Goal: Task Accomplishment & Management: Manage account settings

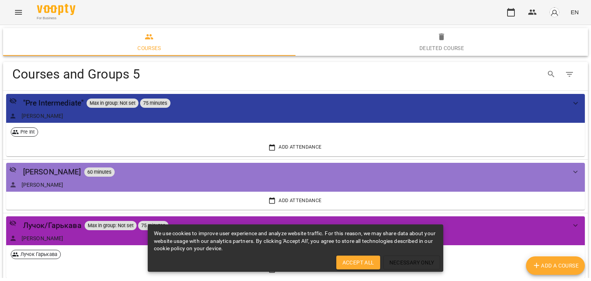
click at [18, 13] on icon "Menu" at bounding box center [18, 12] width 9 height 9
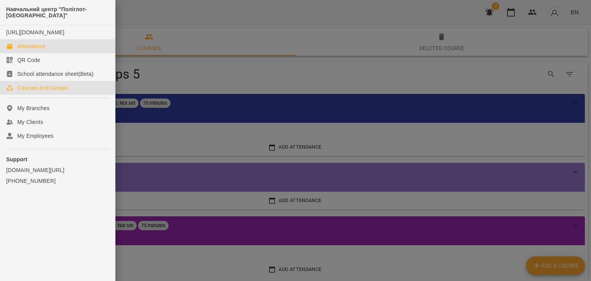
click at [28, 48] on link "Attendance" at bounding box center [57, 46] width 115 height 14
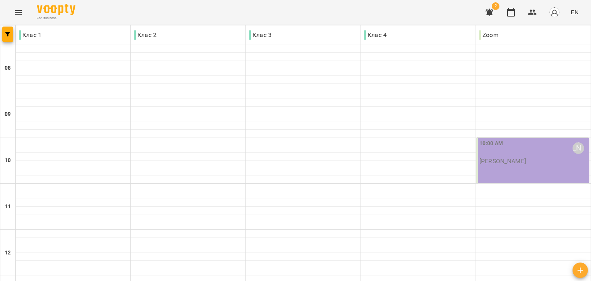
scroll to position [369, 0]
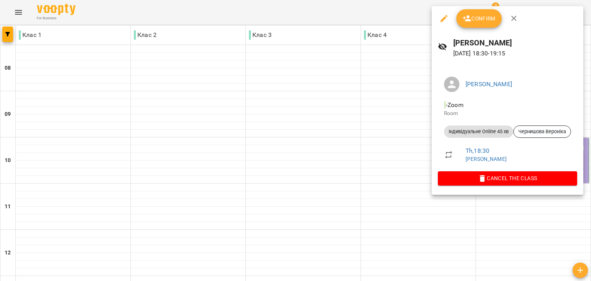
click at [482, 14] on span "Confirm" at bounding box center [478, 18] width 33 height 9
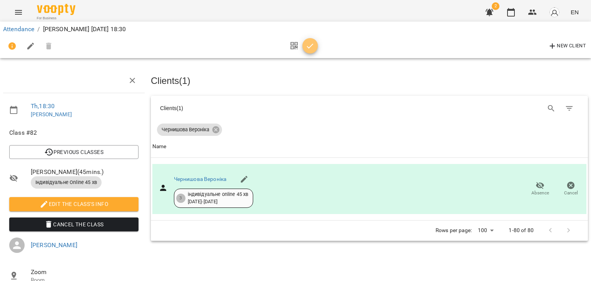
click at [311, 43] on icon "button" at bounding box center [309, 46] width 9 height 9
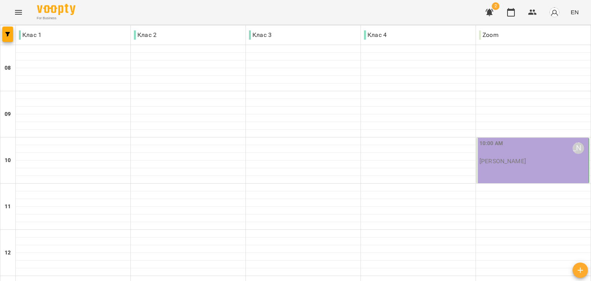
scroll to position [369, 0]
